Goal: Task Accomplishment & Management: Complete application form

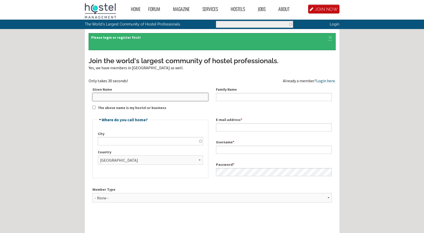
click at [123, 97] on input "Given Name" at bounding box center [150, 97] width 116 height 8
click at [168, 196] on select "- None - Hostel Owner Hostel Manager Hostel Investor Hostel Staff Hostel Volunt…" at bounding box center [211, 197] width 239 height 9
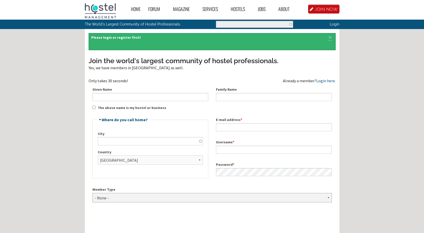
click at [168, 196] on select "- None - Hostel Owner Hostel Manager Hostel Investor Hostel Staff Hostel Volunt…" at bounding box center [211, 197] width 239 height 9
select select "1425"
click at [92, 193] on select "- None - Hostel Owner Hostel Manager Hostel Investor Hostel Staff Hostel Volunt…" at bounding box center [211, 197] width 239 height 9
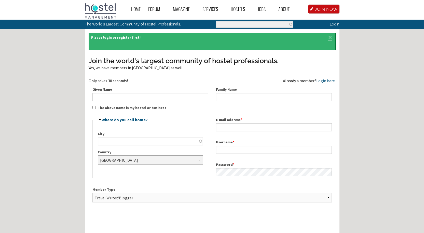
click at [170, 161] on select "- None - [GEOGRAPHIC_DATA] [GEOGRAPHIC_DATA] [GEOGRAPHIC_DATA] [GEOGRAPHIC_DATA…" at bounding box center [150, 159] width 105 height 9
click at [354, 64] on div "Home Forum « Back Forum Forums Index « Back Forums Index New Posts Recent Activ…" at bounding box center [212, 172] width 424 height 345
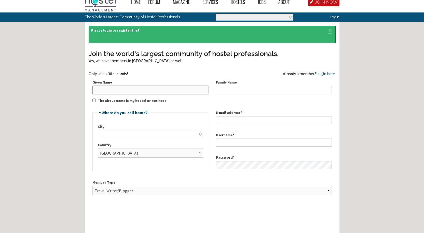
click at [162, 93] on input "Given Name" at bounding box center [150, 90] width 116 height 8
